Goal: Information Seeking & Learning: Learn about a topic

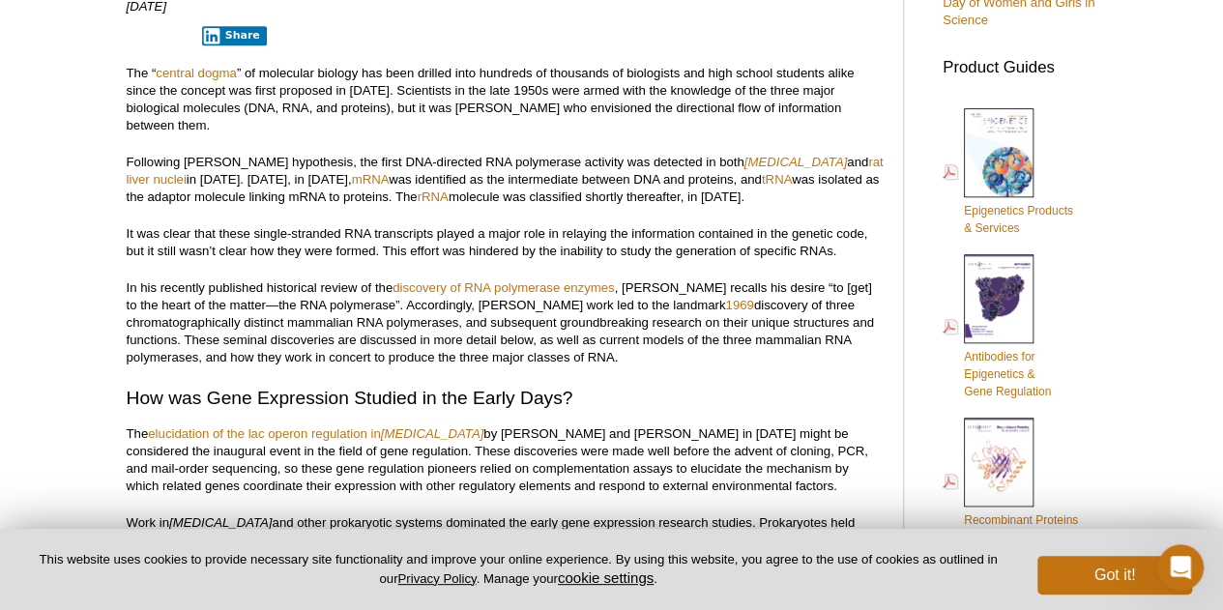
scroll to position [741, 0]
drag, startPoint x: 276, startPoint y: 93, endPoint x: 377, endPoint y: 93, distance: 101.5
click at [377, 93] on p "The “ central dogma ” of molecular biology has been drilled into hundreds of th…" at bounding box center [505, 99] width 757 height 70
drag, startPoint x: 556, startPoint y: 144, endPoint x: 314, endPoint y: 149, distance: 241.8
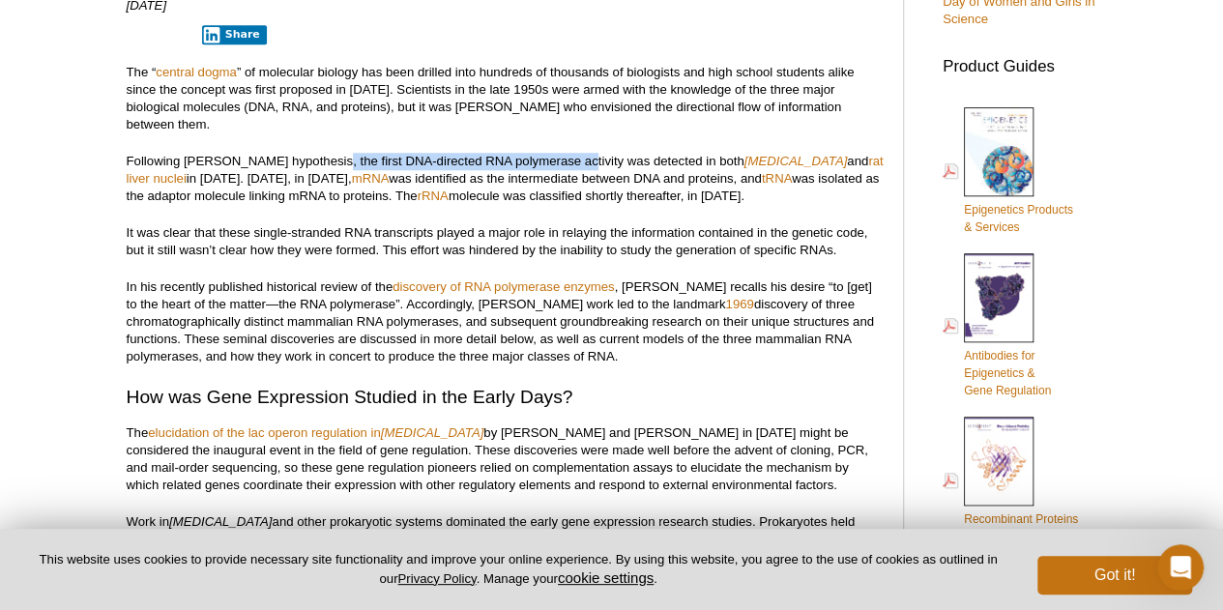
click at [314, 153] on p "Following Crick’s hypothesis, the first DNA-directed RNA polymerase activity wa…" at bounding box center [505, 179] width 757 height 52
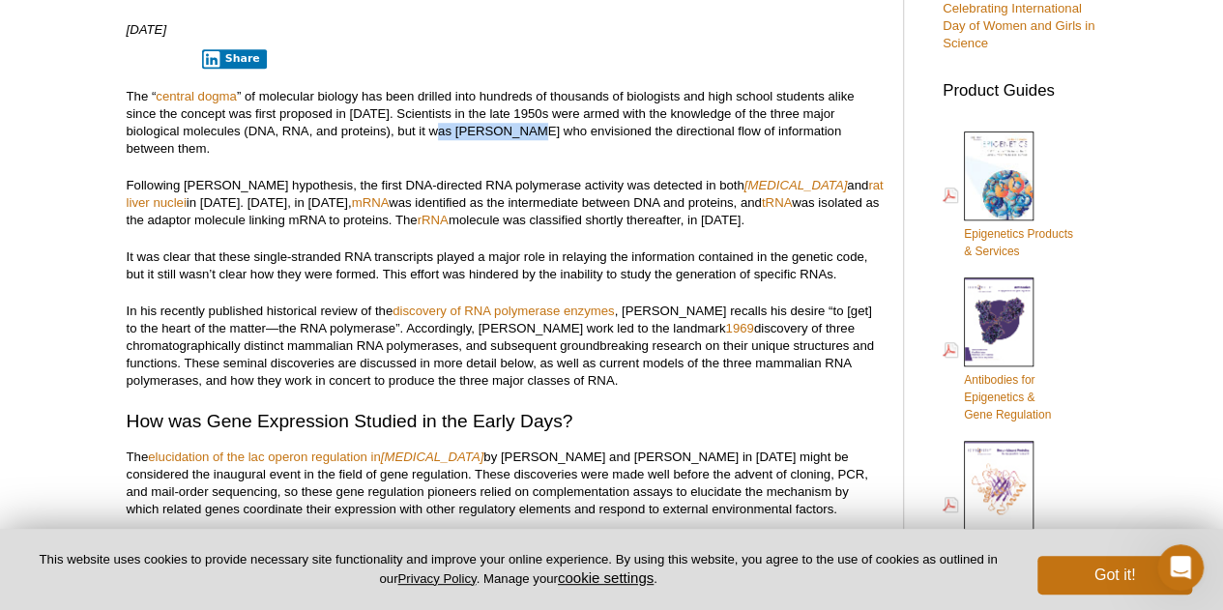
drag, startPoint x: 394, startPoint y: 132, endPoint x: 470, endPoint y: 131, distance: 76.4
click at [470, 131] on p "The “ central dogma ” of molecular biology has been drilled into hundreds of th…" at bounding box center [505, 123] width 757 height 70
copy p "Francis Crick"
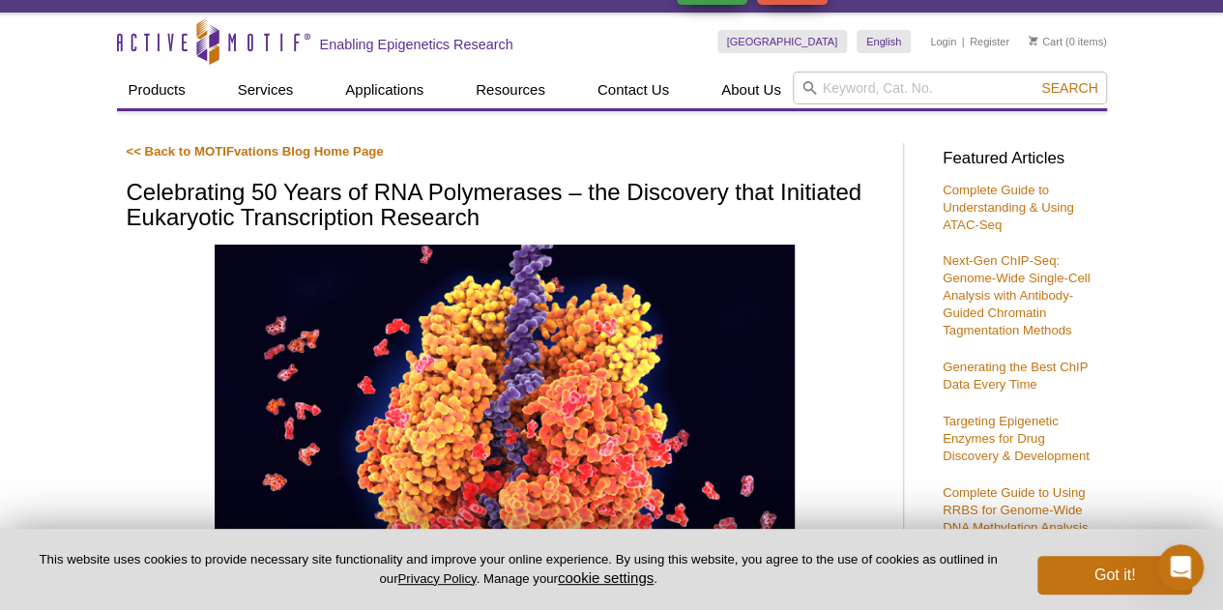
scroll to position [0, 0]
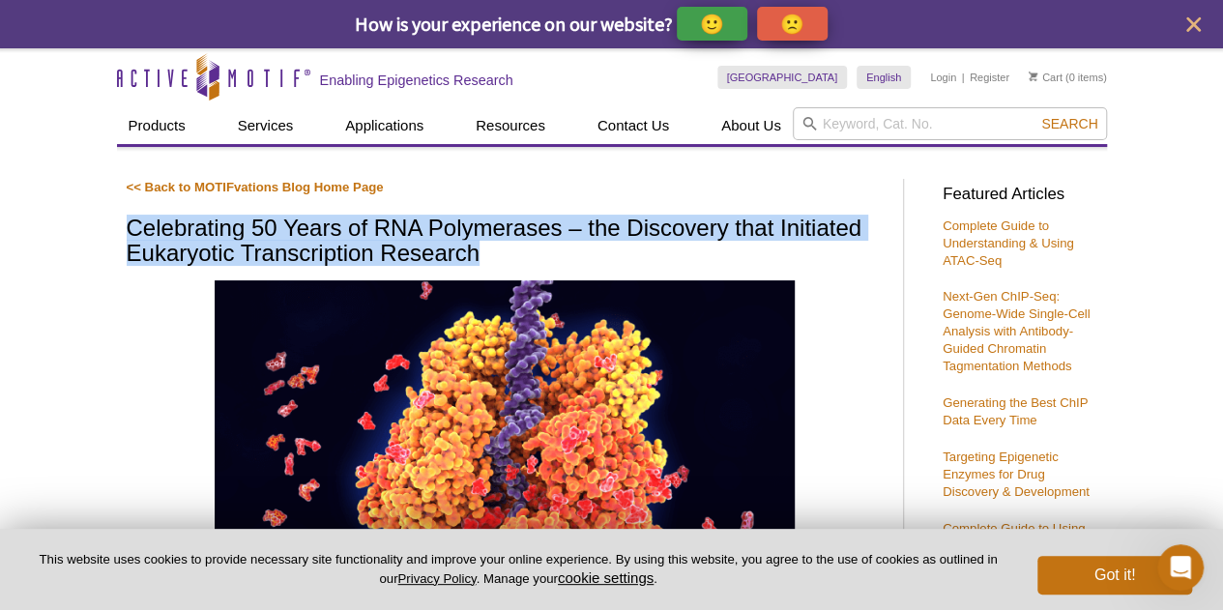
drag, startPoint x: 529, startPoint y: 250, endPoint x: 118, endPoint y: 214, distance: 412.6
copy h1 "Celebrating 50 Years of RNA Polymerases – the Discovery that Initiated Eukaryot…"
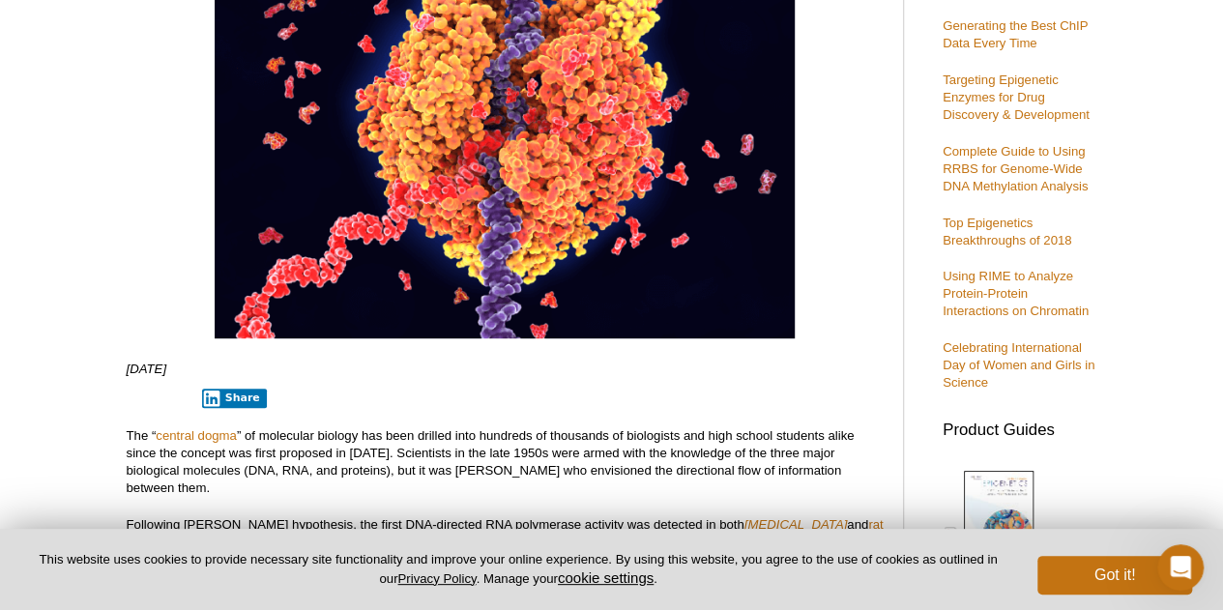
scroll to position [364, 0]
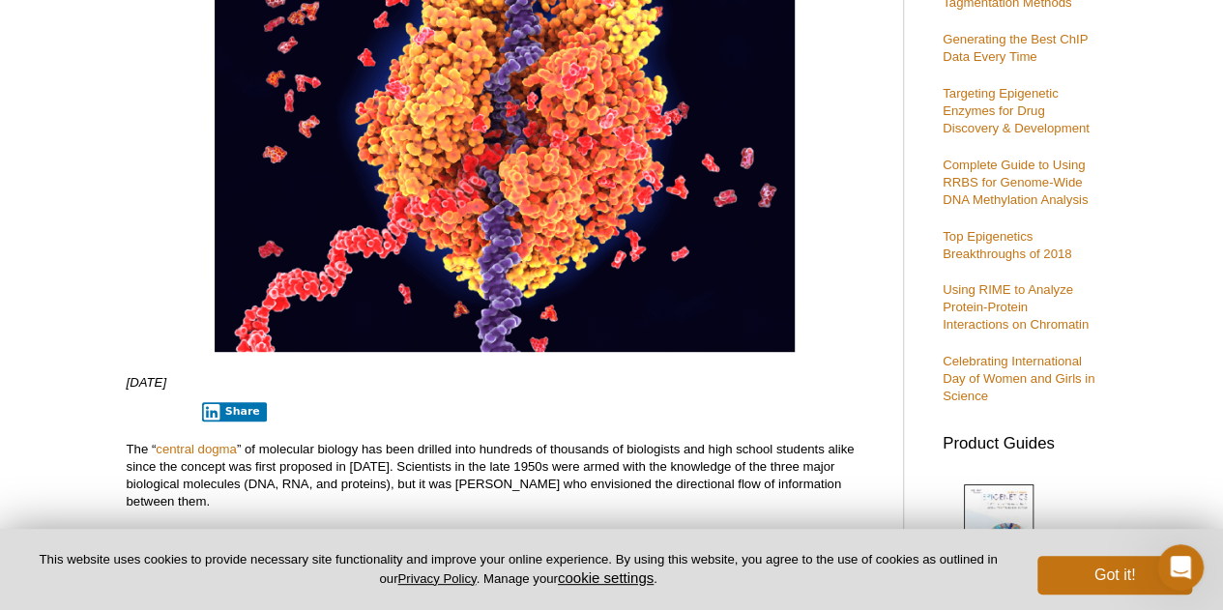
click at [162, 178] on div at bounding box center [505, 137] width 757 height 440
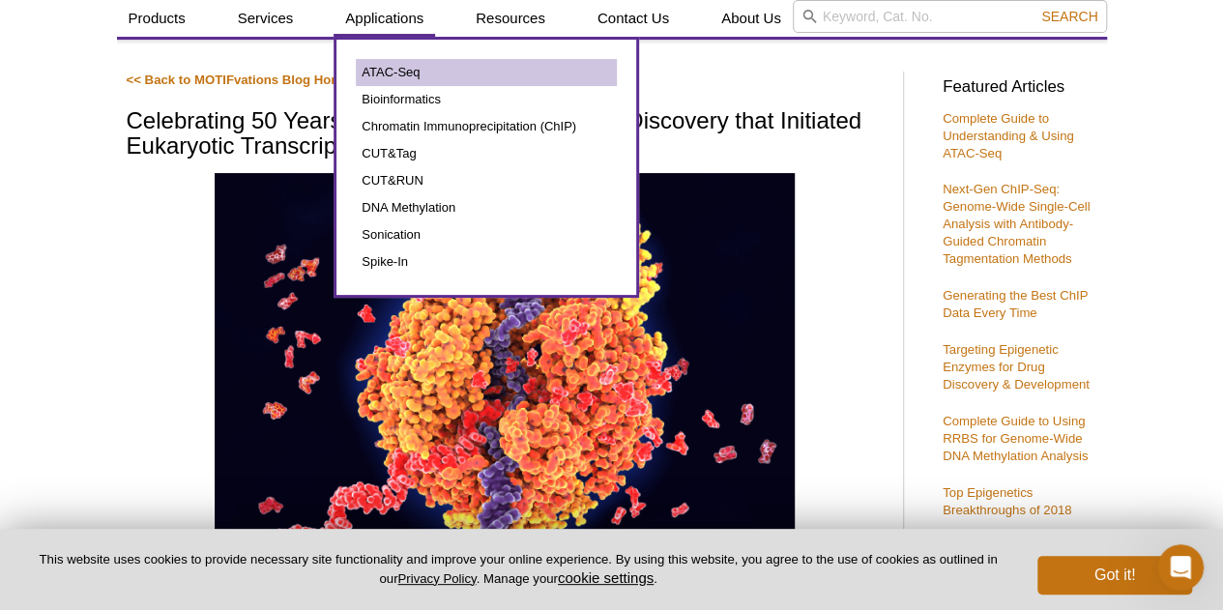
scroll to position [108, 0]
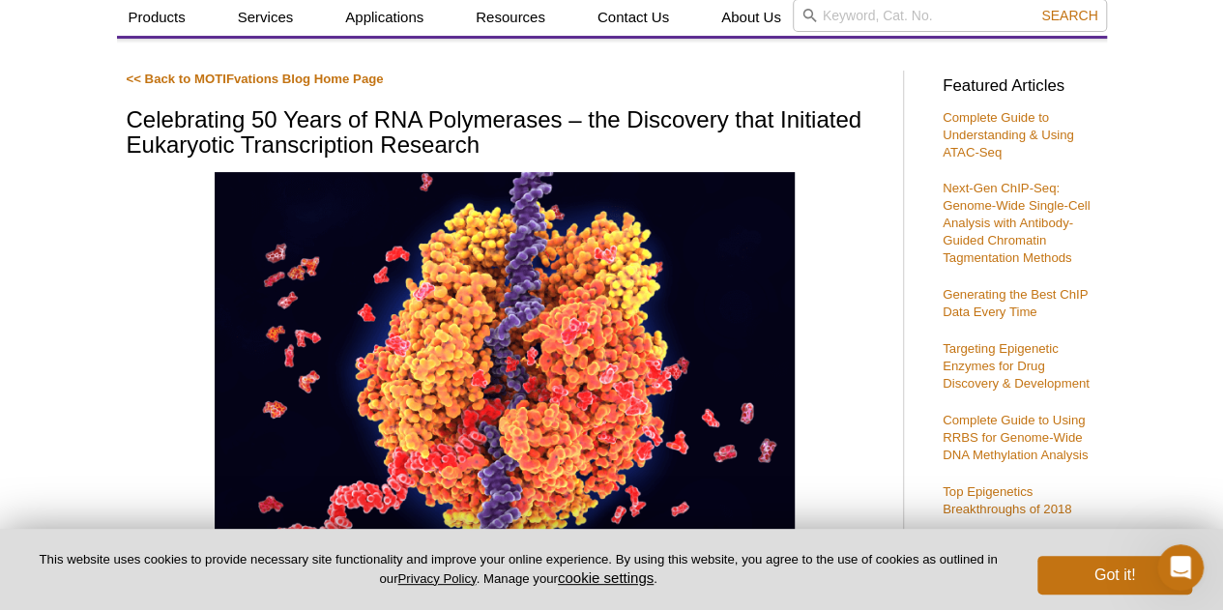
click at [145, 212] on div at bounding box center [505, 392] width 757 height 440
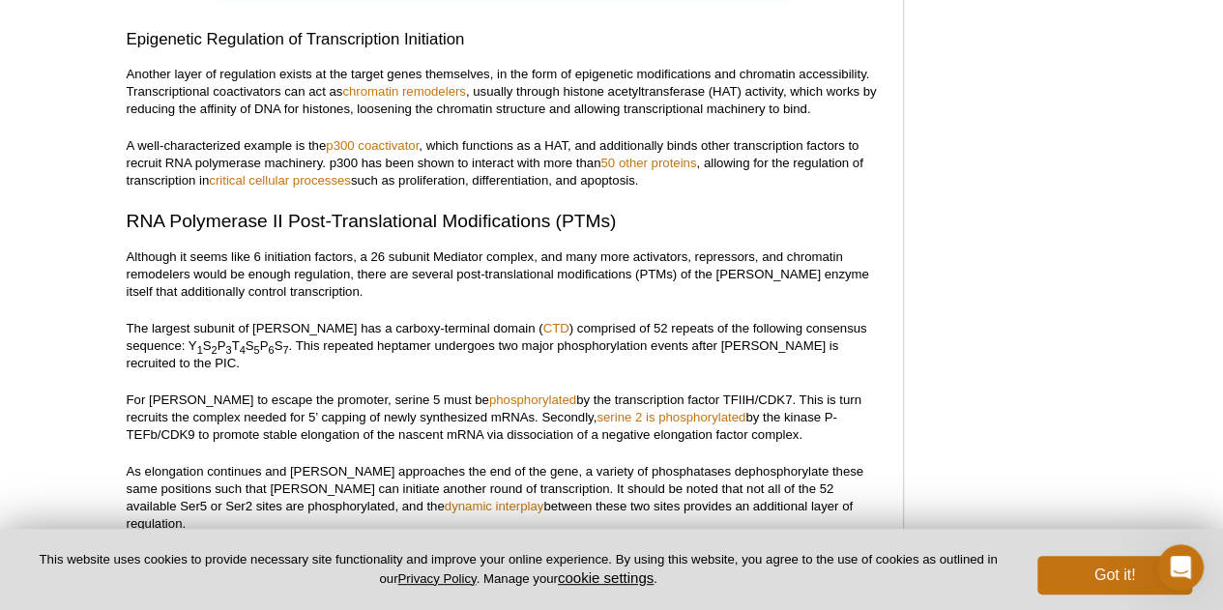
scroll to position [4361, 0]
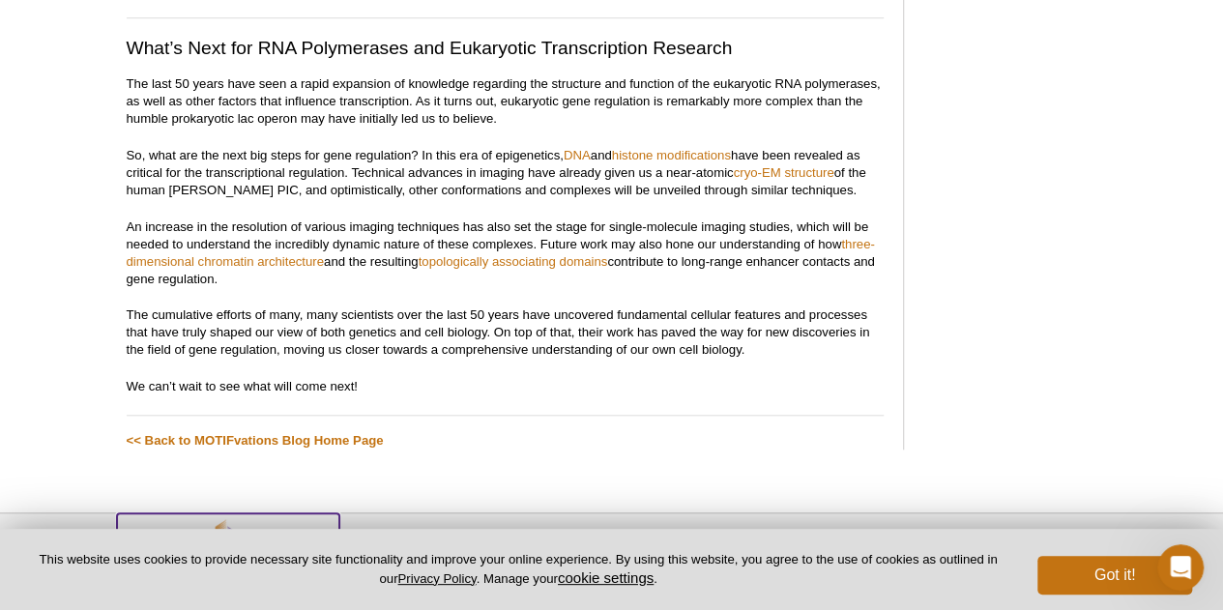
click at [265, 514] on img at bounding box center [228, 553] width 222 height 78
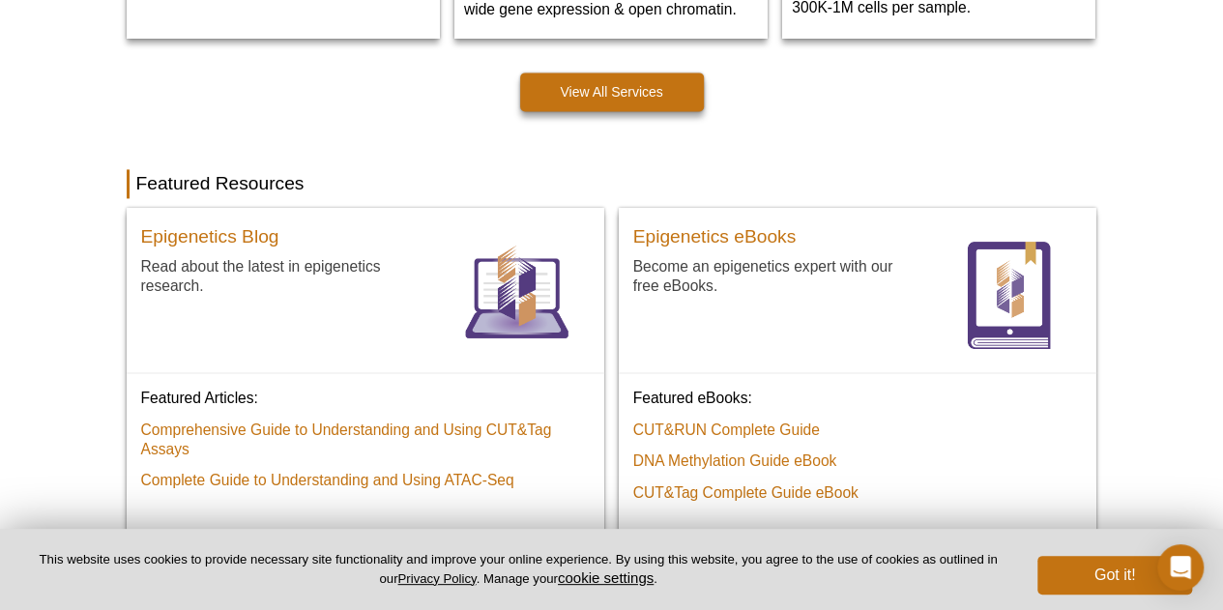
scroll to position [1343, 0]
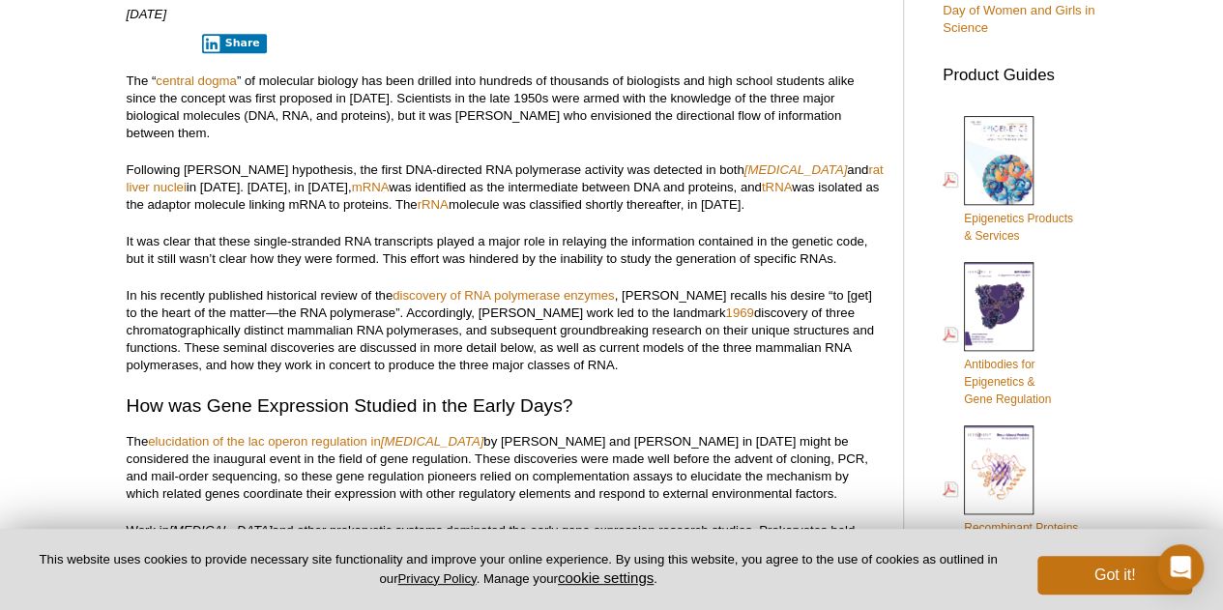
scroll to position [712, 0]
